Goal: Information Seeking & Learning: Learn about a topic

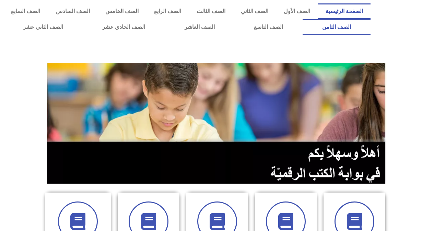
click at [303, 19] on link "الصف الثامن" at bounding box center [337, 27] width 68 height 16
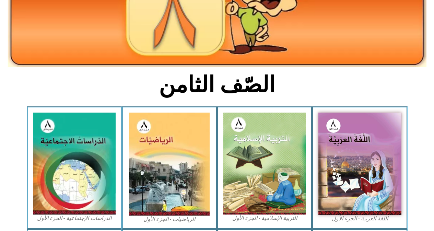
scroll to position [110, 0]
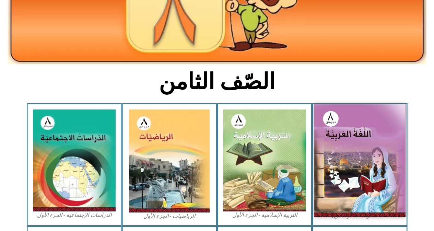
click at [339, 122] on img at bounding box center [359, 160] width 91 height 112
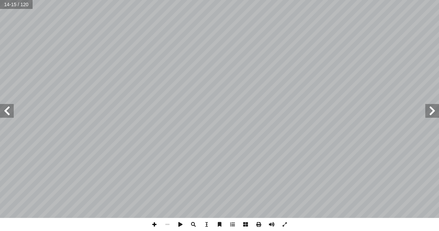
click at [158, 226] on span at bounding box center [154, 224] width 13 height 13
click at [169, 223] on span at bounding box center [167, 224] width 13 height 13
